Goal: Register for event/course

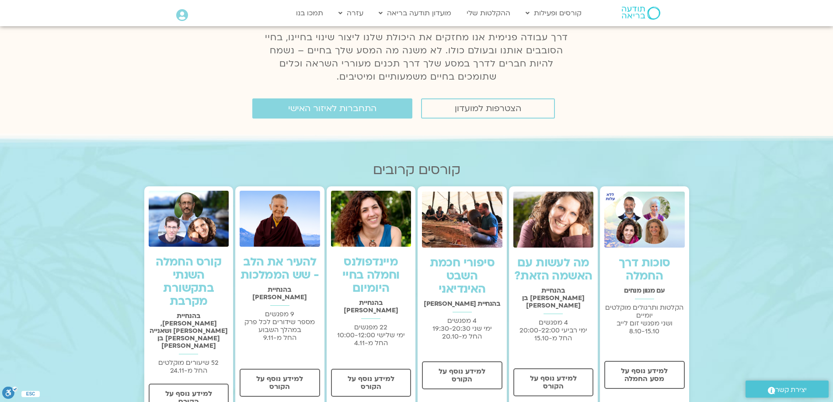
scroll to position [219, 0]
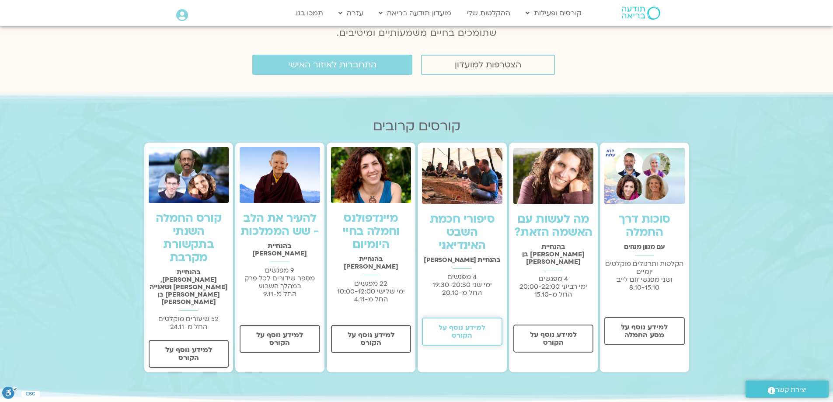
click at [475, 333] on span "למידע נוסף על הקורס" at bounding box center [463, 332] width 58 height 16
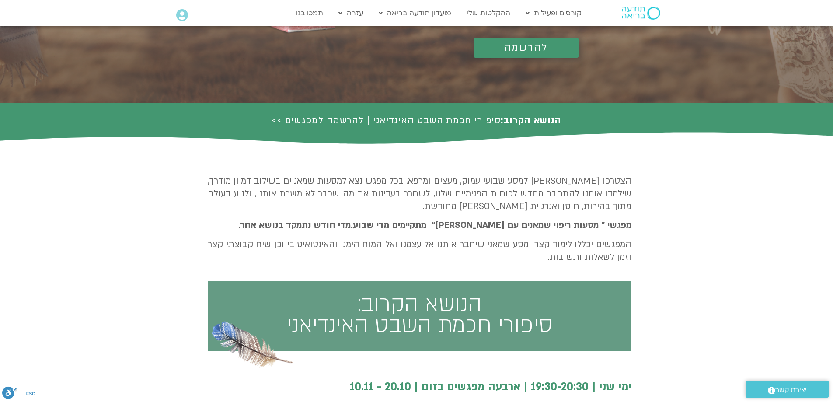
drag, startPoint x: 475, startPoint y: 333, endPoint x: 587, endPoint y: 352, distance: 113.5
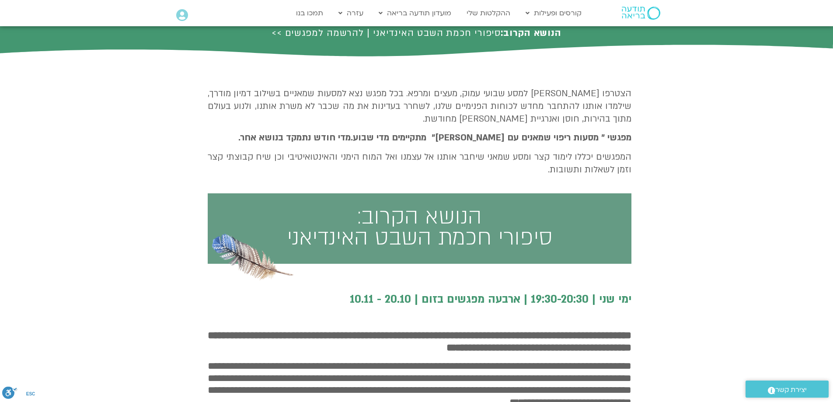
scroll to position [235, 0]
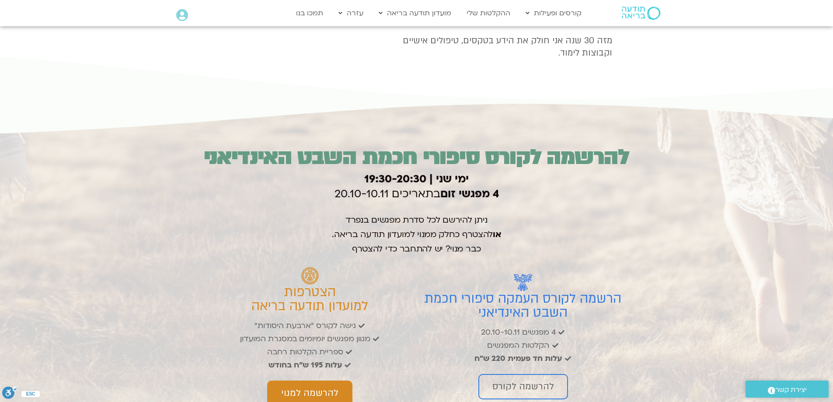
drag, startPoint x: 587, startPoint y: 352, endPoint x: 518, endPoint y: 366, distance: 69.7
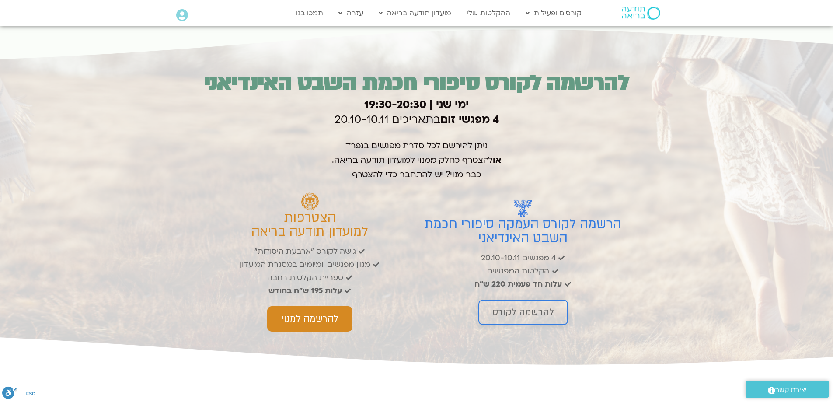
scroll to position [1362, 0]
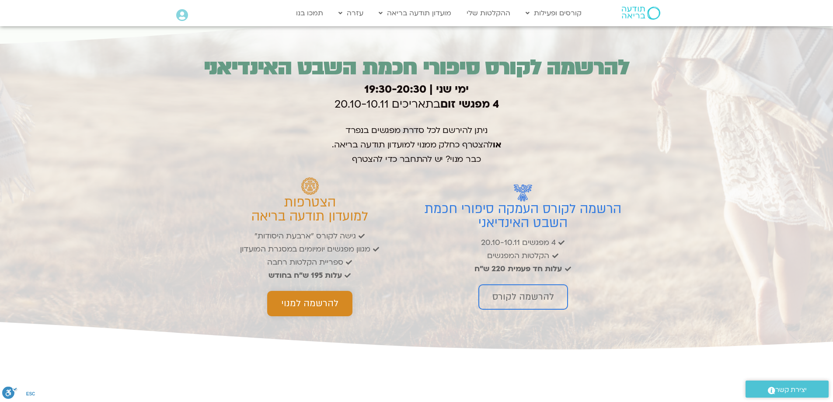
click at [334, 309] on span "להרשמה למנוי" at bounding box center [309, 303] width 57 height 11
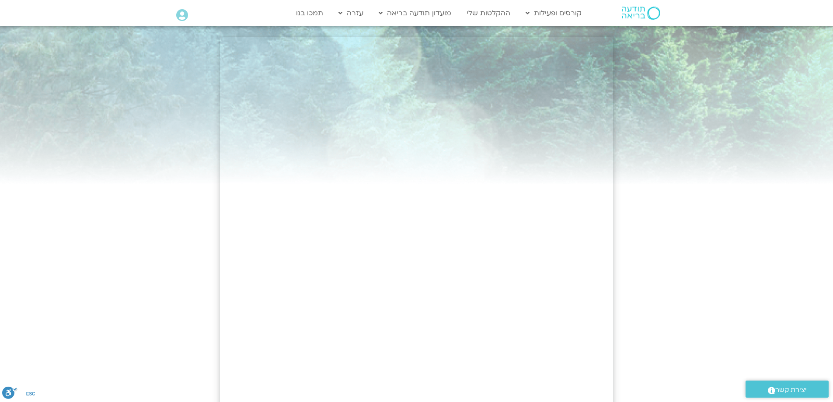
scroll to position [44, 0]
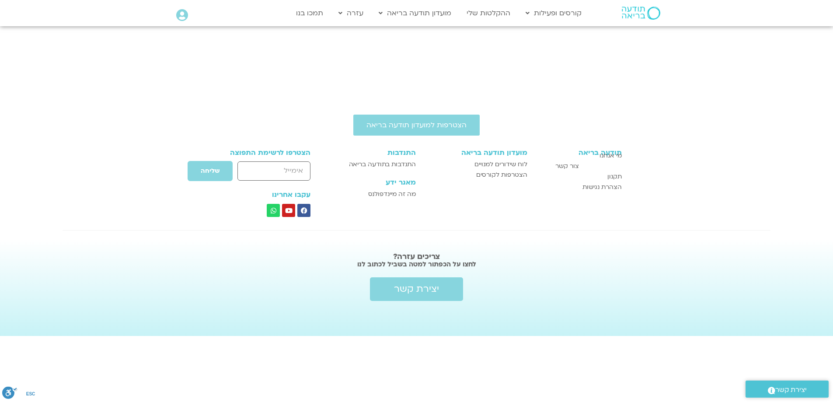
scroll to position [644, 0]
